Goal: Browse casually

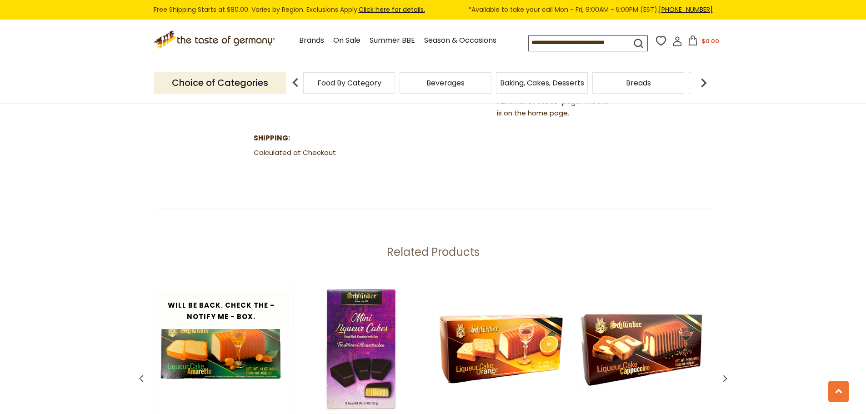
scroll to position [1227, 0]
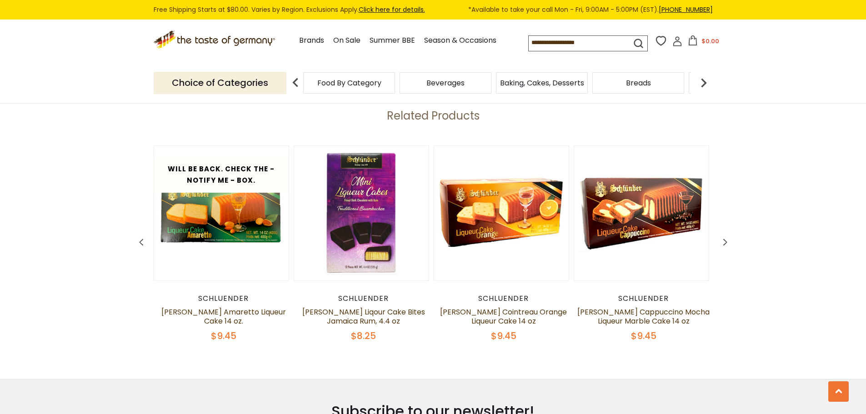
click at [727, 240] on icon at bounding box center [724, 242] width 7 height 11
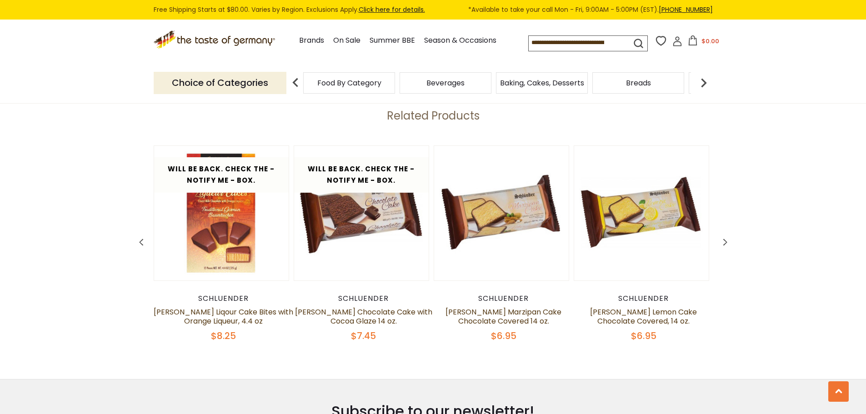
click at [726, 240] on icon at bounding box center [724, 242] width 7 height 11
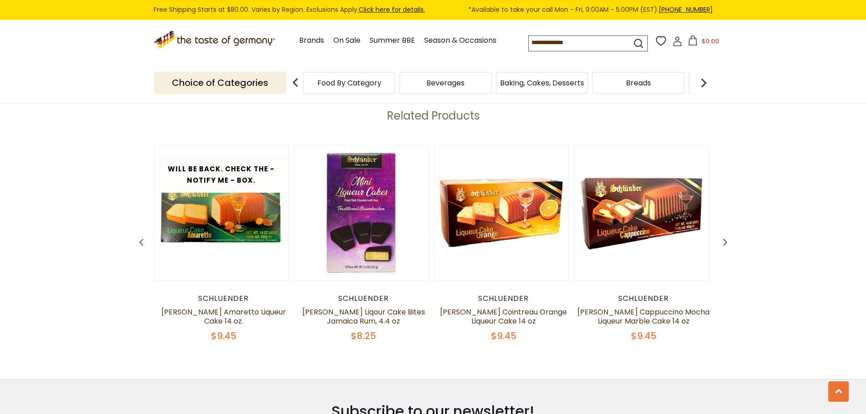
click at [726, 240] on icon at bounding box center [724, 242] width 7 height 11
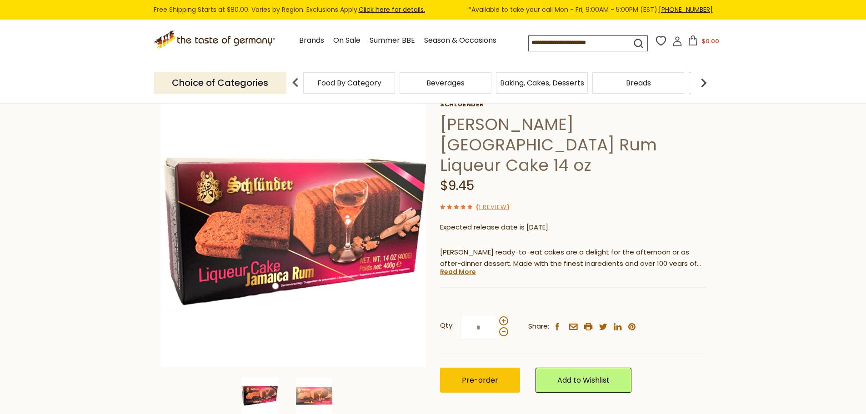
scroll to position [45, 0]
